Goal: Navigation & Orientation: Find specific page/section

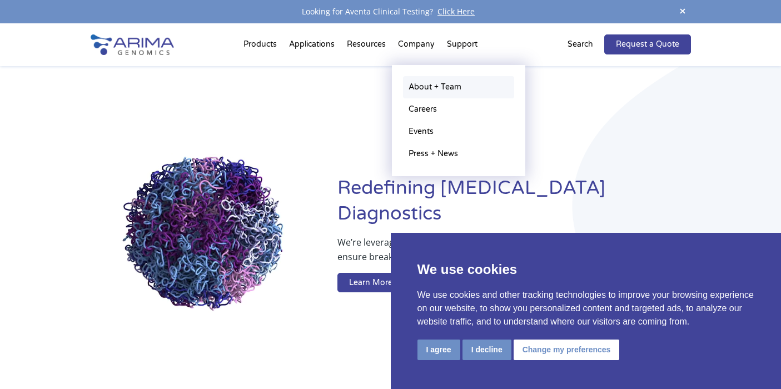
click at [421, 87] on link "About + Team" at bounding box center [458, 87] width 111 height 22
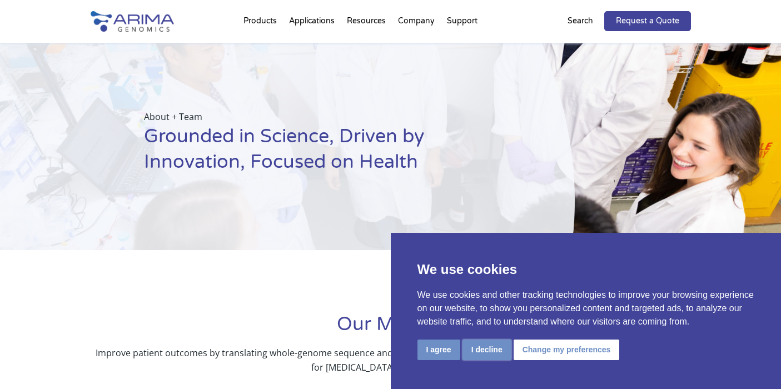
click at [479, 353] on button "I decline" at bounding box center [486, 349] width 49 height 21
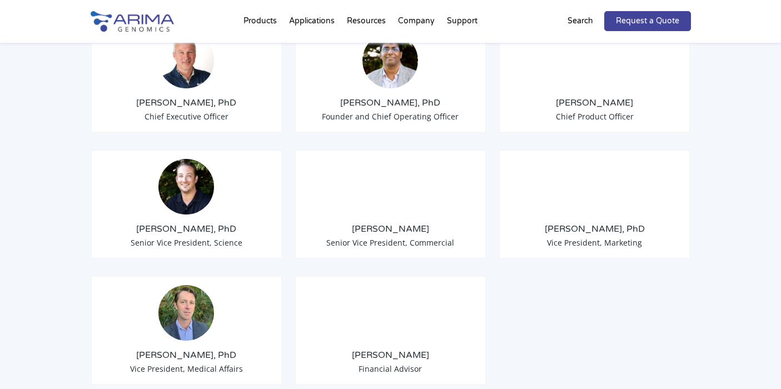
scroll to position [933, 0]
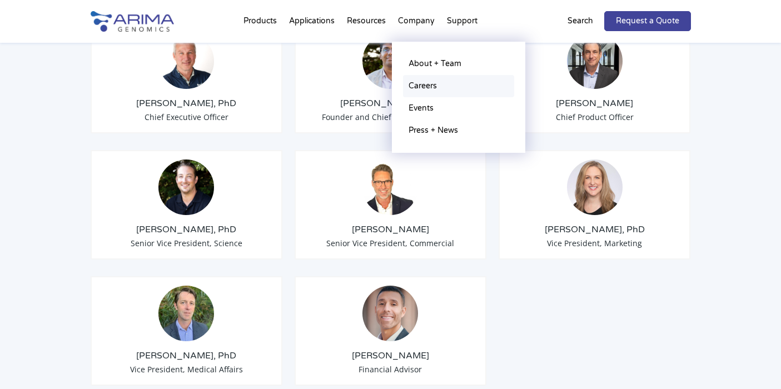
click at [426, 87] on link "Careers" at bounding box center [458, 86] width 111 height 22
